Goal: Transaction & Acquisition: Purchase product/service

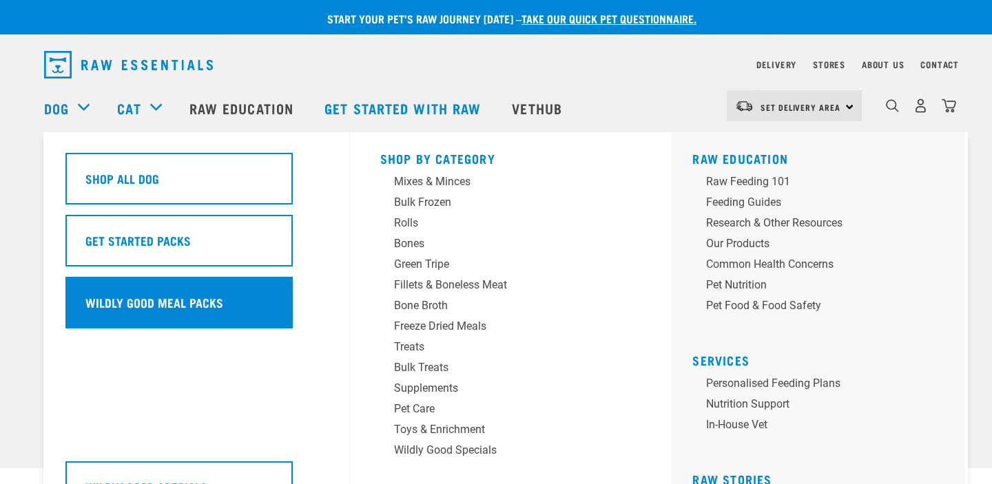
click at [120, 293] on h5 "Wildly Good Meal Packs" at bounding box center [154, 302] width 138 height 18
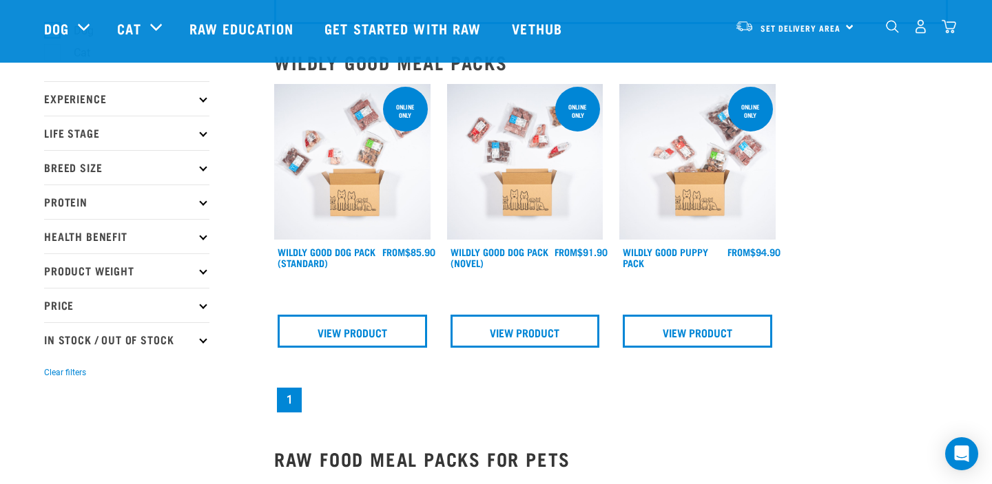
scroll to position [118, 0]
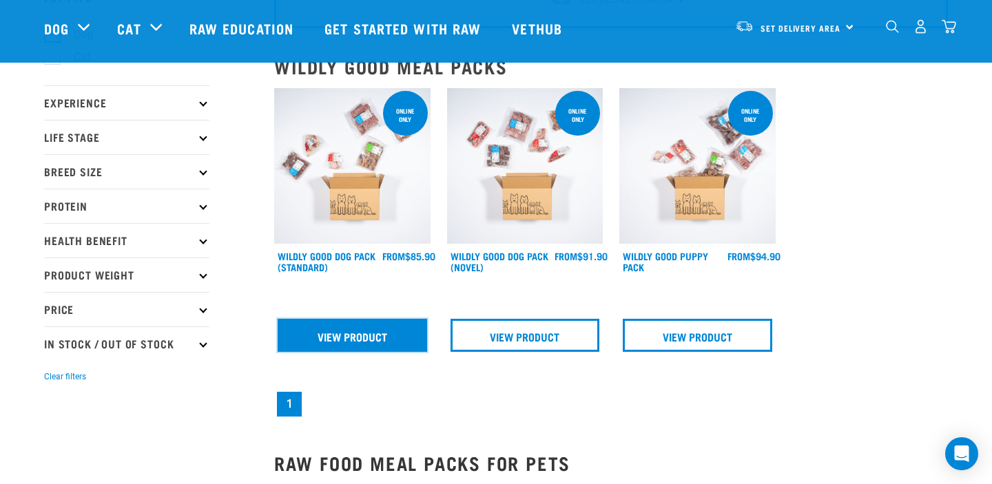
click at [374, 338] on link "View Product" at bounding box center [352, 335] width 149 height 33
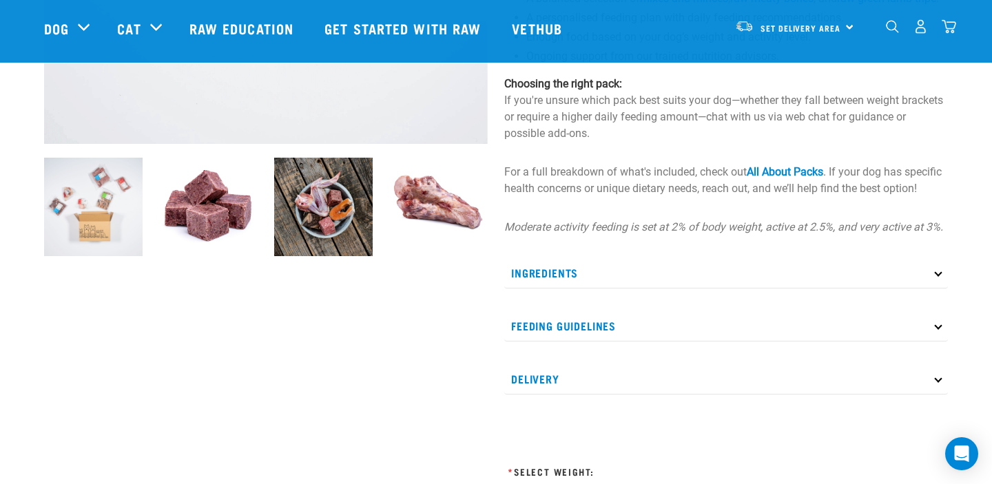
scroll to position [402, 0]
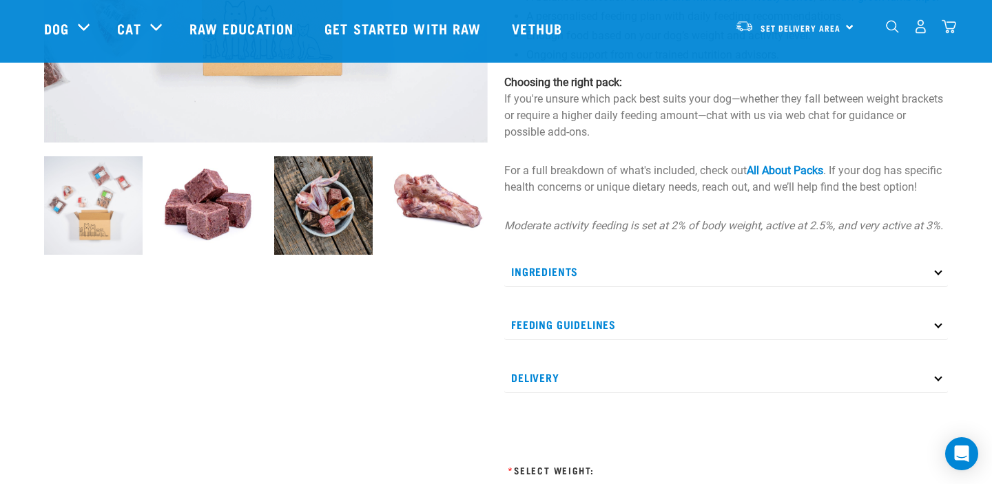
click at [586, 278] on p "Ingredients" at bounding box center [726, 271] width 444 height 31
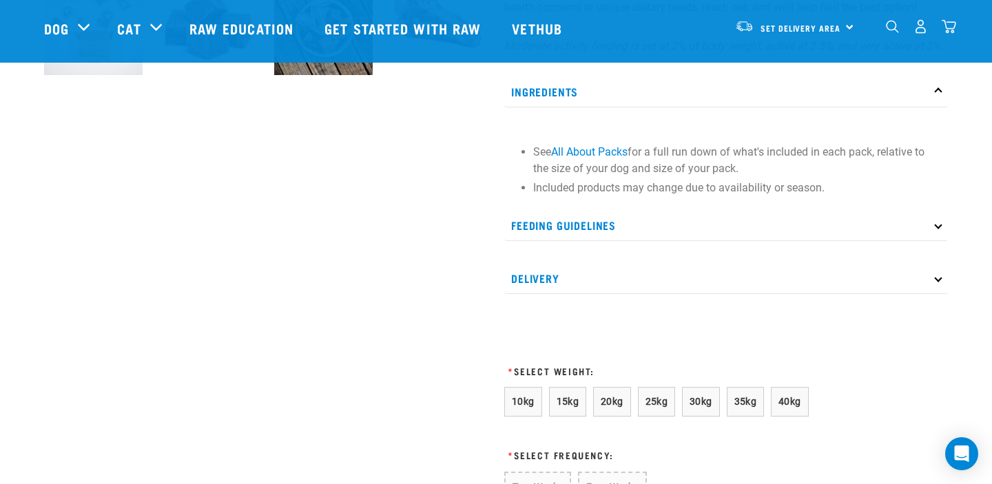
scroll to position [650, 0]
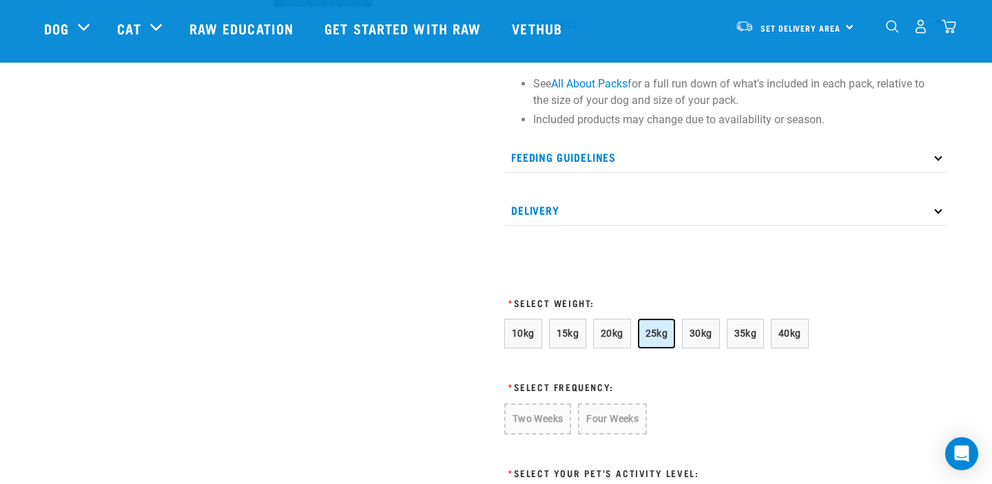
click at [656, 349] on button "25kg" at bounding box center [657, 334] width 38 height 30
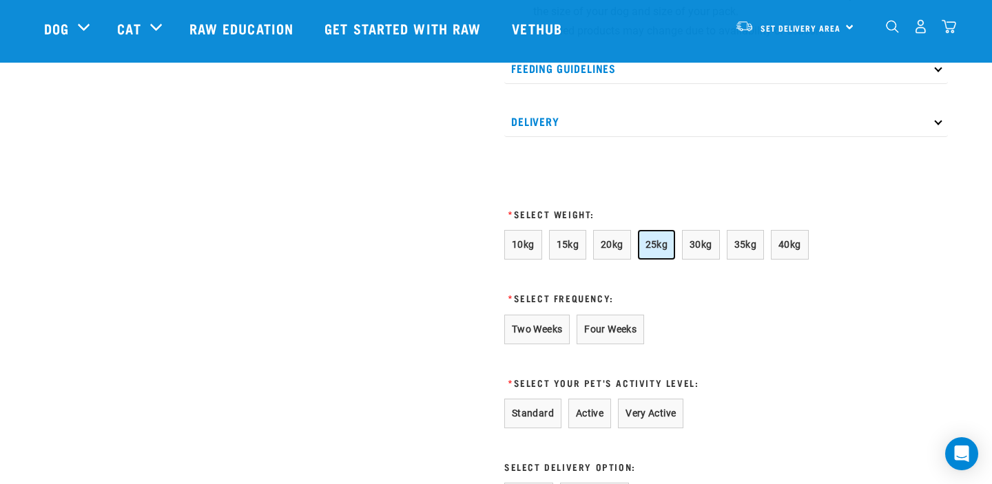
scroll to position [745, 0]
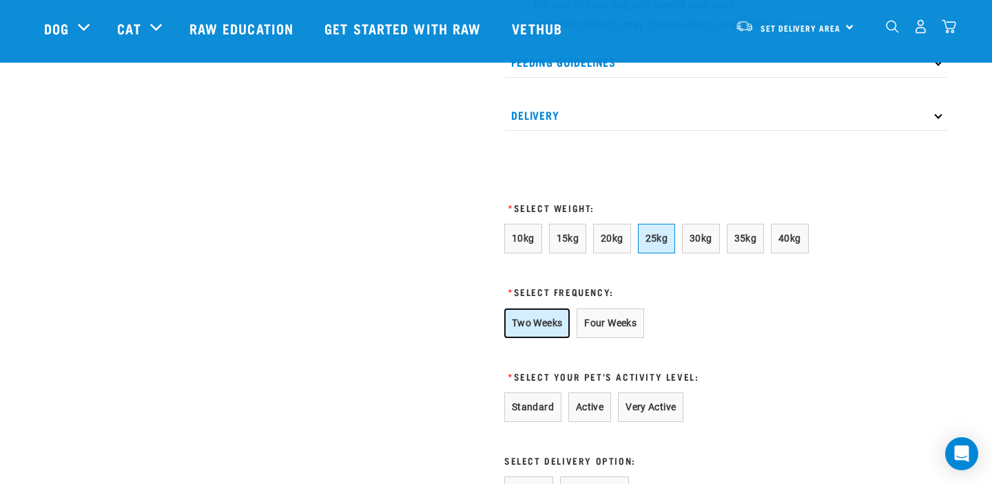
click at [546, 338] on button "Two Weeks" at bounding box center [536, 324] width 65 height 30
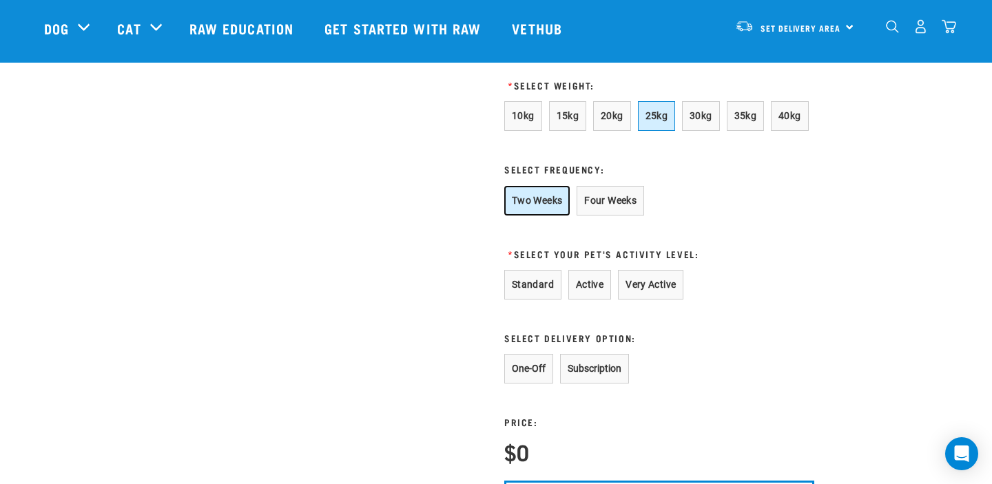
scroll to position [878, 0]
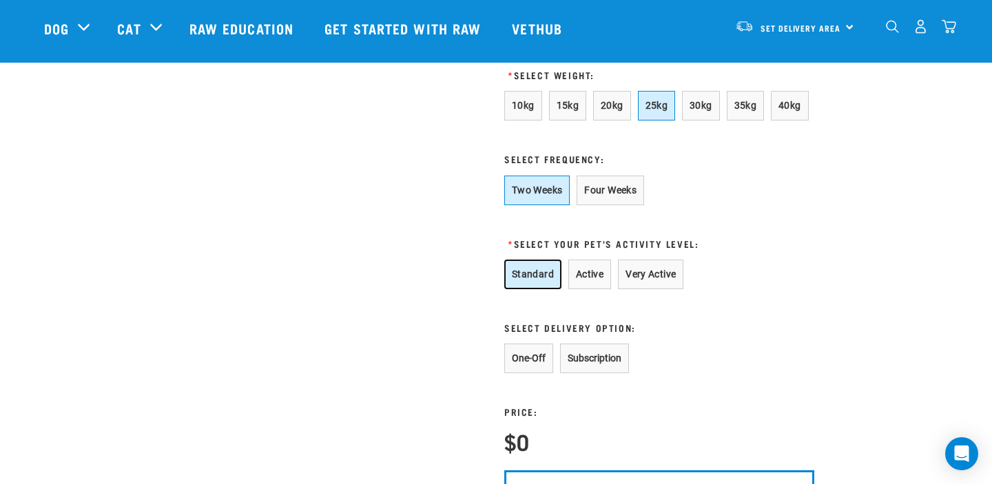
click at [541, 289] on button "Standard" at bounding box center [532, 275] width 57 height 30
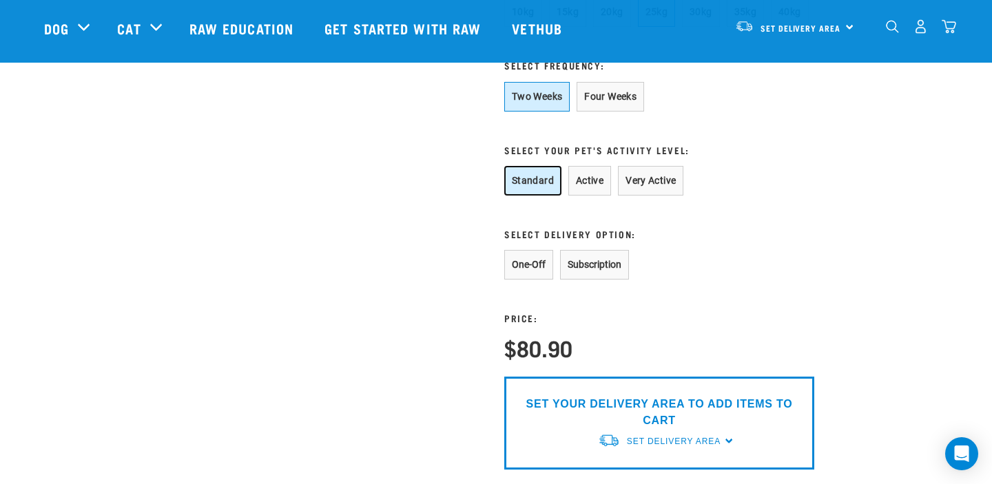
scroll to position [972, 0]
click at [594, 195] on button "Active" at bounding box center [589, 180] width 43 height 30
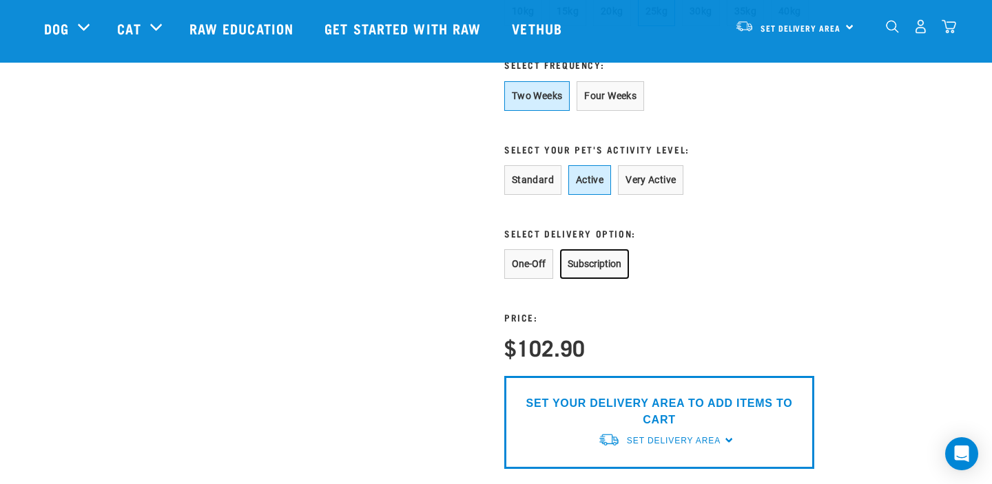
click at [588, 277] on button "Subscription" at bounding box center [594, 264] width 69 height 30
click at [548, 279] on button "One-Off" at bounding box center [528, 264] width 49 height 30
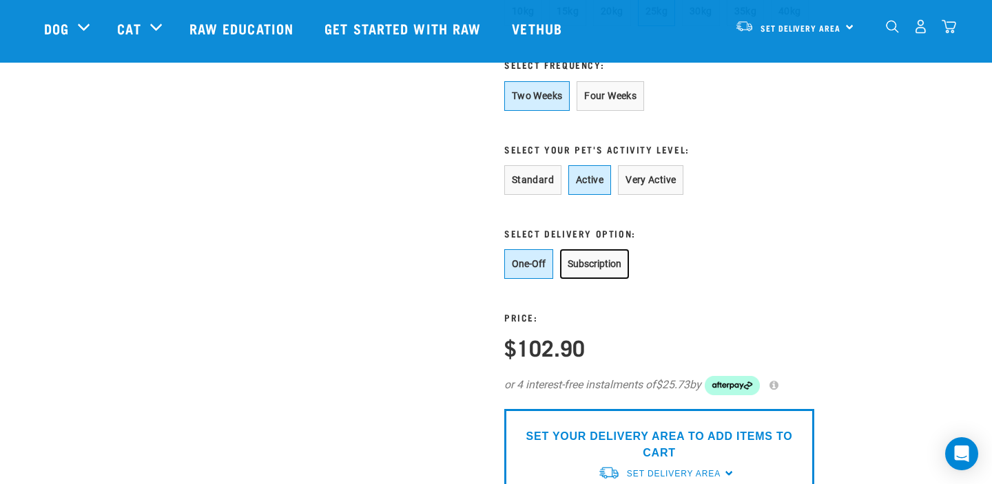
click at [588, 273] on button "Subscription" at bounding box center [594, 264] width 69 height 30
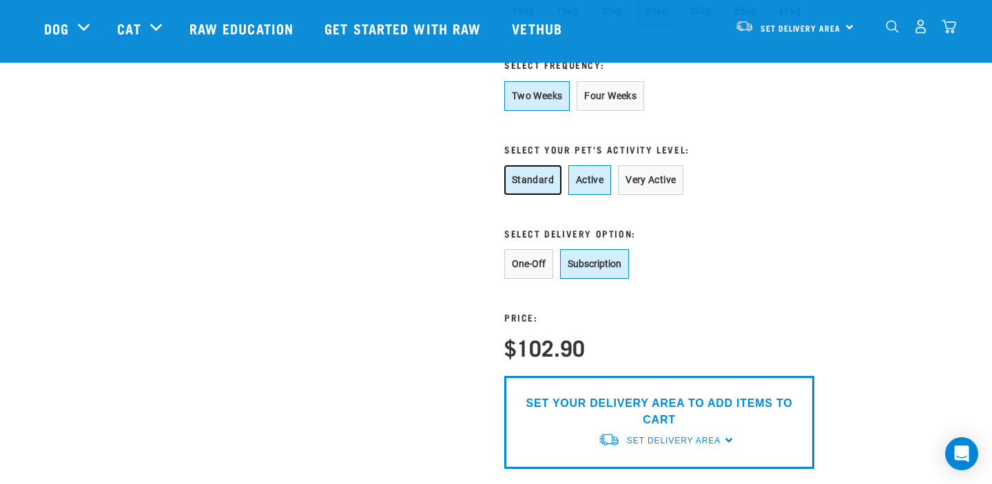
click at [543, 191] on button "Standard" at bounding box center [532, 180] width 57 height 30
click at [600, 192] on button "Active" at bounding box center [589, 180] width 43 height 30
click at [543, 195] on button "Standard" at bounding box center [532, 180] width 57 height 30
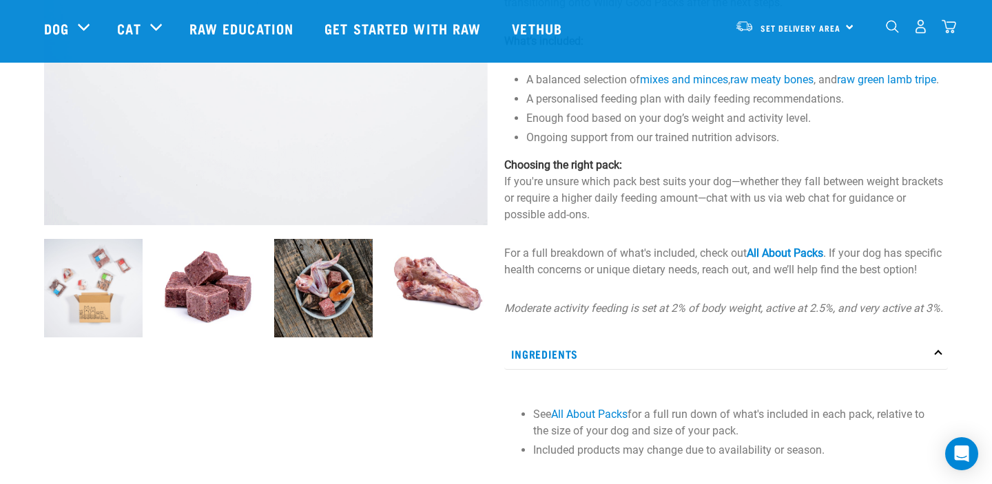
scroll to position [322, 0]
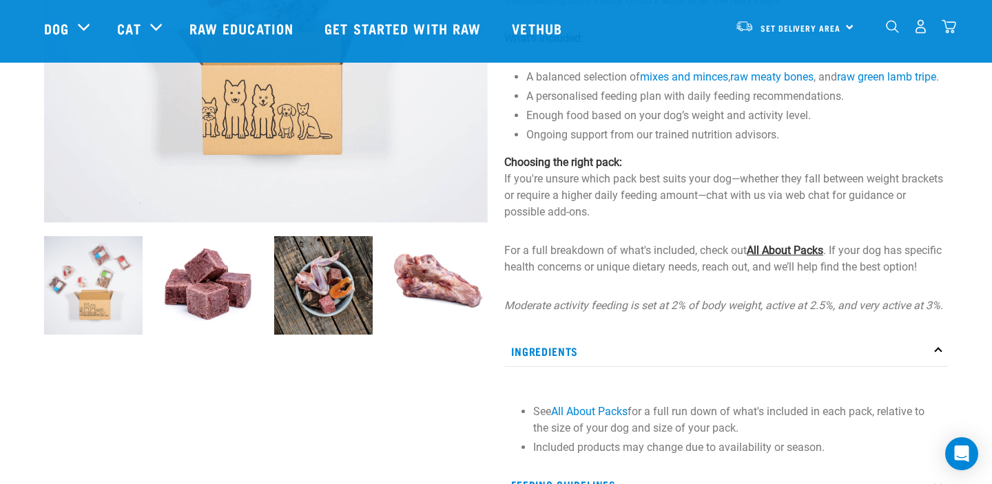
click at [785, 257] on link "All About Packs" at bounding box center [785, 250] width 76 height 13
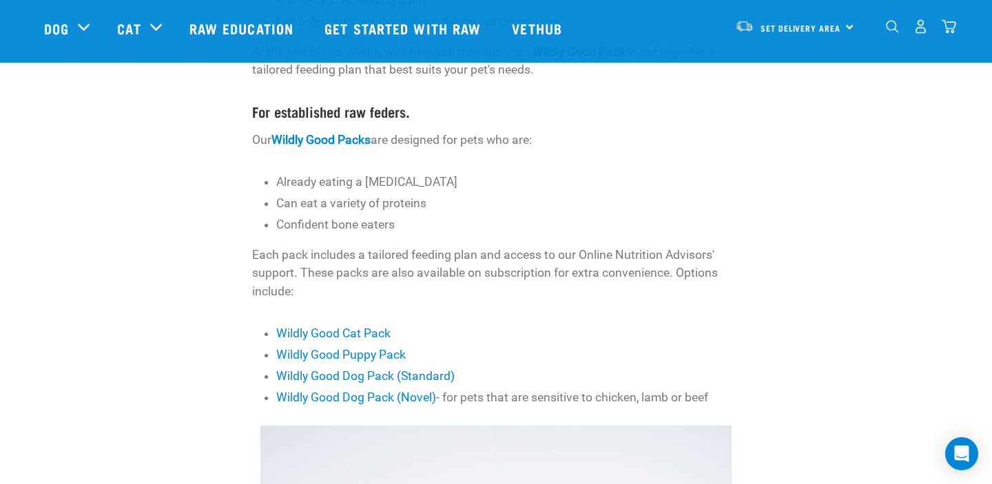
scroll to position [402, 0]
click at [421, 375] on link "Wildly Good Dog Pack (Standard)" at bounding box center [365, 375] width 178 height 14
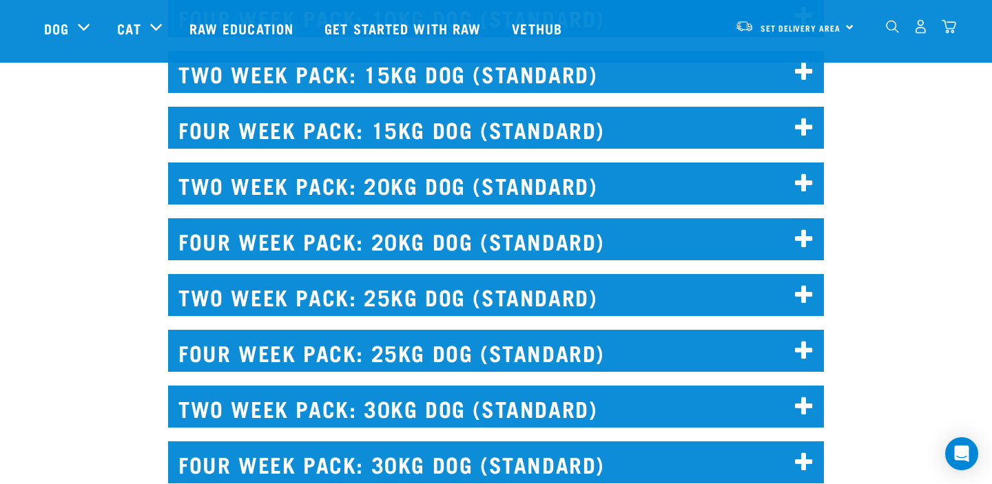
scroll to position [3215, 0]
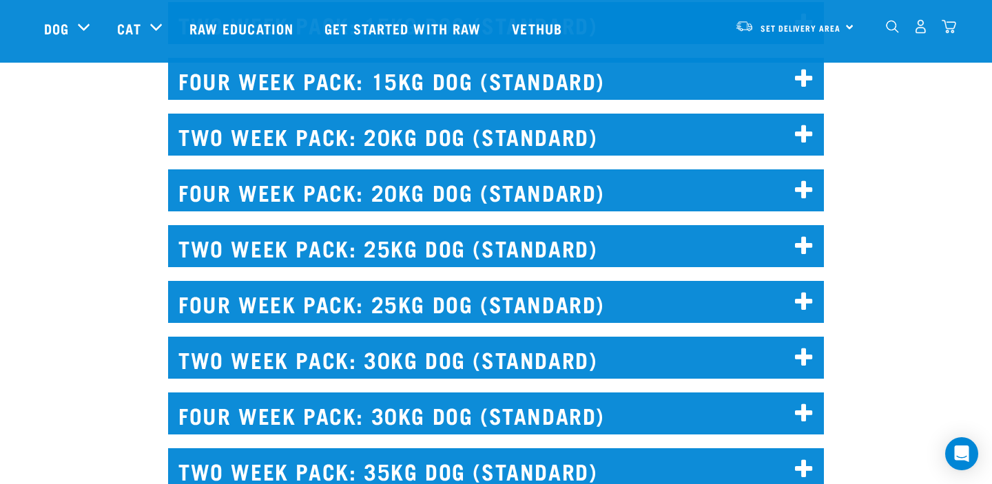
click at [795, 238] on icon at bounding box center [804, 247] width 19 height 22
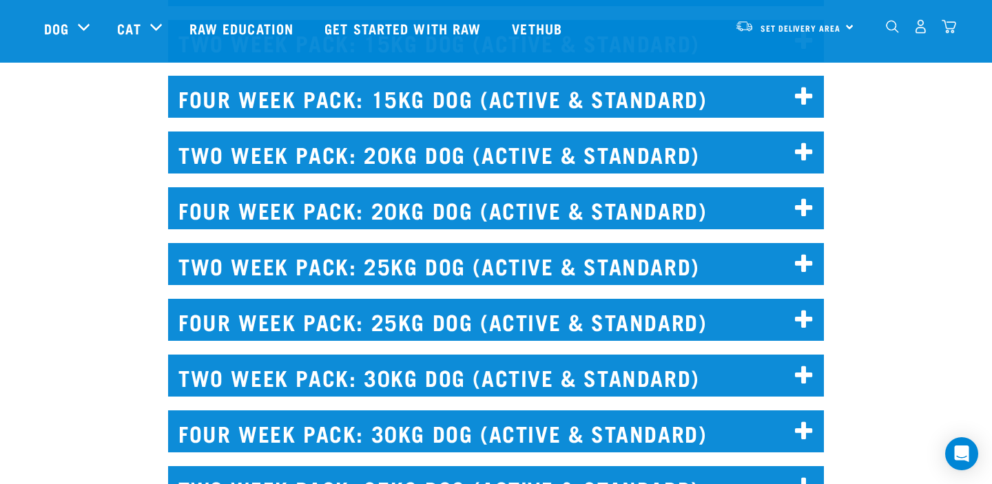
scroll to position [4411, 0]
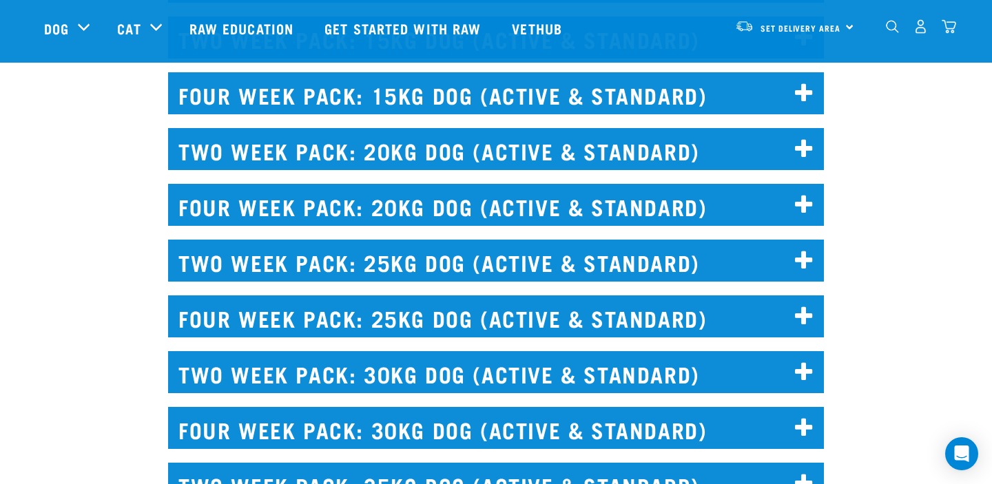
click at [604, 259] on h2 "TWO WEEK PACK: 25KG DOG (ACTIVE & STANDARD)" at bounding box center [496, 261] width 656 height 42
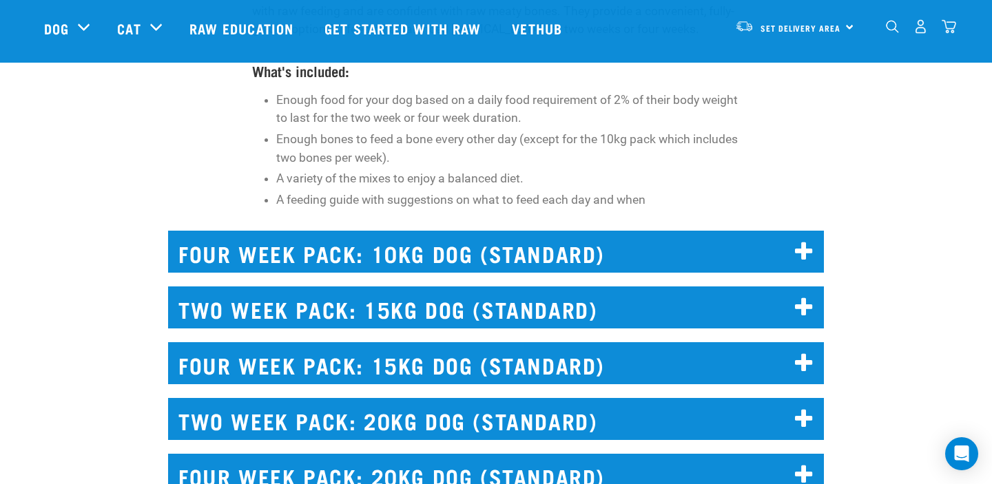
scroll to position [2845, 0]
